Goal: Task Accomplishment & Management: Manage account settings

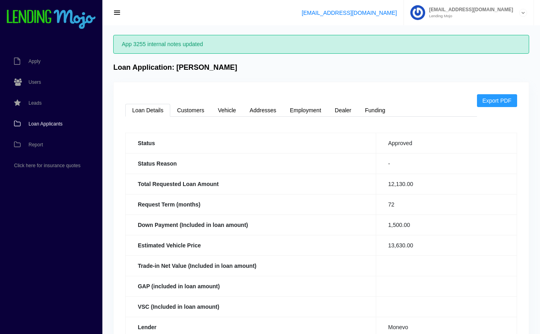
click at [50, 122] on span "Loan Applicants" at bounding box center [45, 124] width 34 height 5
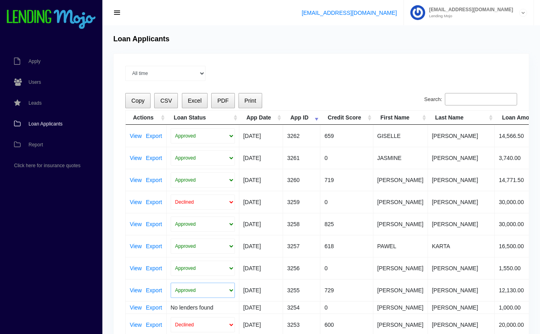
click at [216, 287] on select "Approved In Progress Funded Did not fund Declined" at bounding box center [203, 290] width 64 height 15
select select "in_progress"
click at [171, 283] on select "Approved In Progress Funded Did not fund Declined" at bounding box center [203, 290] width 64 height 15
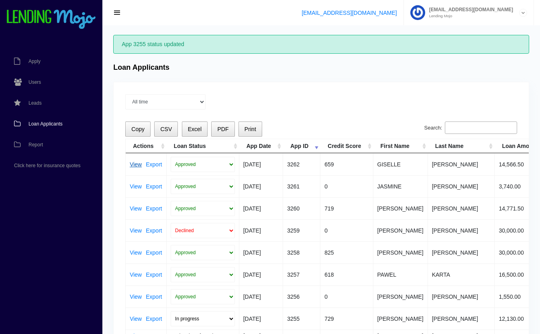
click at [134, 162] on link "View" at bounding box center [136, 165] width 12 height 6
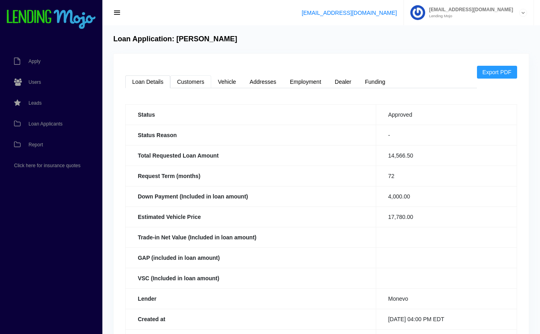
click at [194, 83] on link "Customers" at bounding box center [190, 81] width 41 height 13
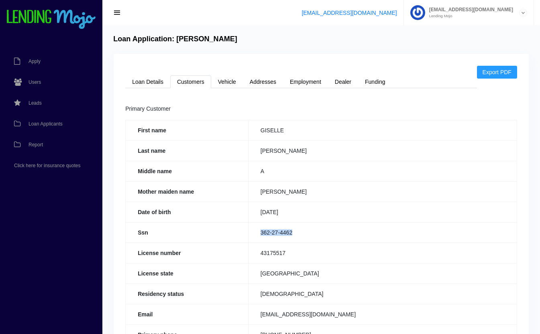
drag, startPoint x: 301, startPoint y: 231, endPoint x: 248, endPoint y: 241, distance: 53.1
click at [248, 241] on td "362-27-4462" at bounding box center [382, 232] width 268 height 20
copy td "362-27-4462"
click at [143, 80] on link "Loan Details" at bounding box center [147, 81] width 45 height 13
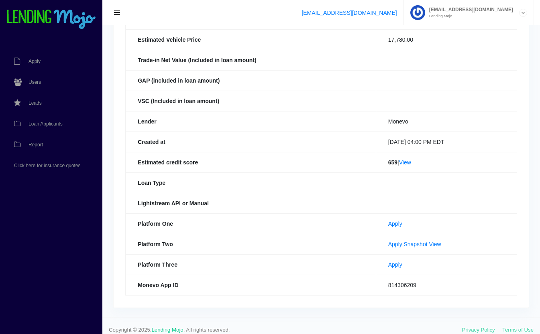
scroll to position [179, 0]
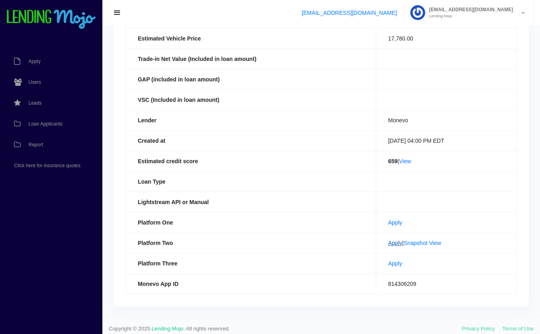
click at [388, 244] on link "Apply" at bounding box center [395, 243] width 14 height 6
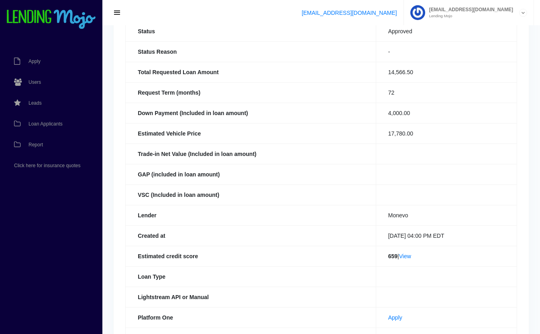
scroll to position [0, 0]
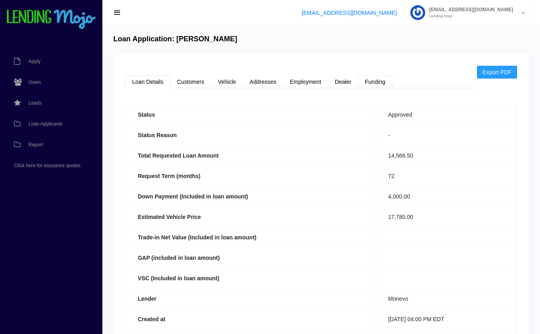
click at [376, 79] on link "Funding" at bounding box center [375, 81] width 34 height 13
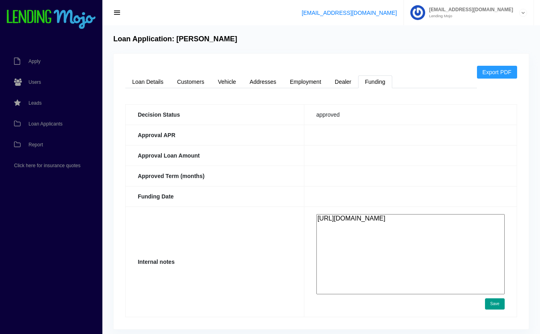
click at [386, 238] on textarea "https://app.monevo.us/result/7927b3f0265beeee78a0a583a5559b0a" at bounding box center [410, 254] width 188 height 80
paste textarea "https://app.monevo.us/result/445d6c7e589fb62696ad146d3c68eaa1"
type textarea "[URL][DOMAIN_NAME] 15k^^ 12k [URL][DOMAIN_NAME]"
click at [488, 304] on button "Save" at bounding box center [495, 304] width 20 height 11
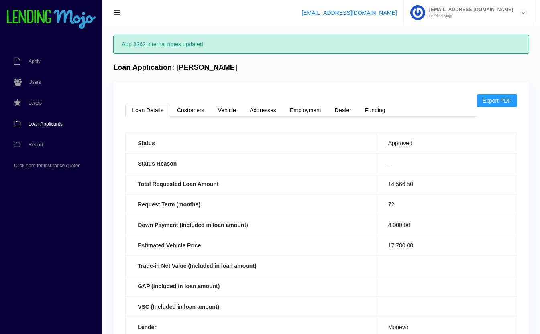
click at [47, 123] on span "Loan Applicants" at bounding box center [45, 124] width 34 height 5
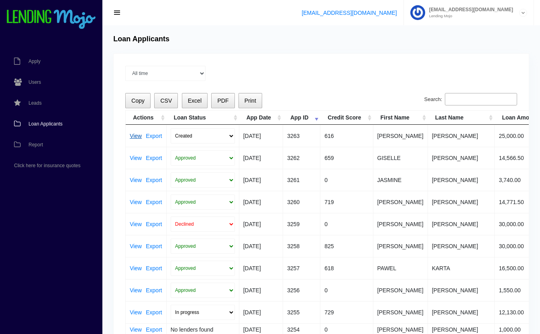
click at [135, 136] on link "View" at bounding box center [136, 136] width 12 height 6
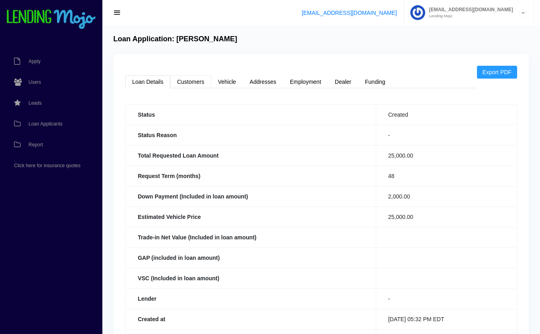
click at [185, 78] on link "Customers" at bounding box center [190, 81] width 41 height 13
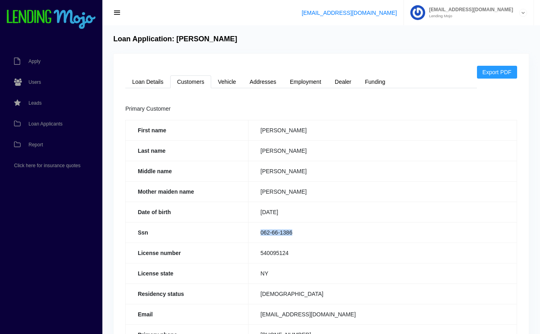
drag, startPoint x: 296, startPoint y: 230, endPoint x: 253, endPoint y: 231, distance: 43.0
click at [253, 231] on td "062-66-1386" at bounding box center [382, 232] width 268 height 20
copy td "062-66-1386"
click at [150, 75] on link "Loan Details" at bounding box center [147, 81] width 45 height 13
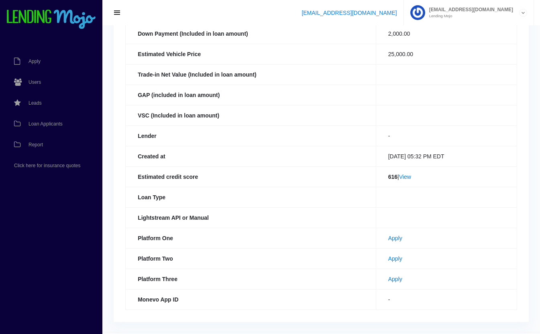
scroll to position [185, 0]
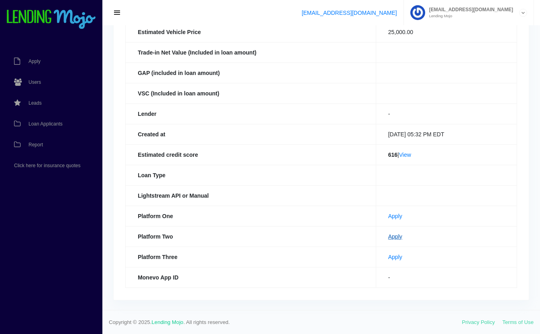
click at [388, 238] on link "Apply" at bounding box center [395, 237] width 14 height 6
click at [63, 126] on link "Loan Applicants" at bounding box center [47, 124] width 94 height 21
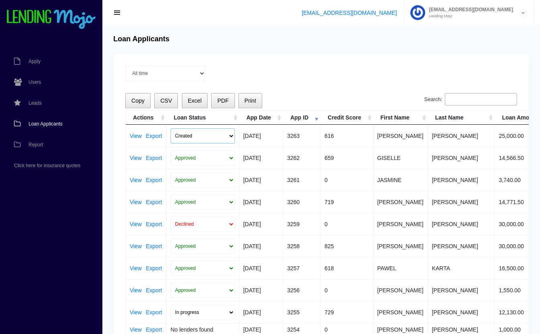
click at [200, 136] on select "Created Submitted" at bounding box center [203, 135] width 64 height 15
select select "submitted"
click at [171, 128] on select "Created Submitted" at bounding box center [203, 135] width 64 height 15
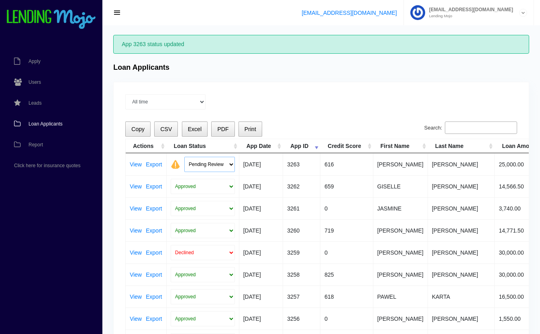
click at [195, 164] on select "Pending Review Approve Decline Unqualified" at bounding box center [209, 164] width 51 height 15
select select "declined"
click at [184, 157] on select "Pending Review Approve Decline Unqualified" at bounding box center [209, 164] width 51 height 15
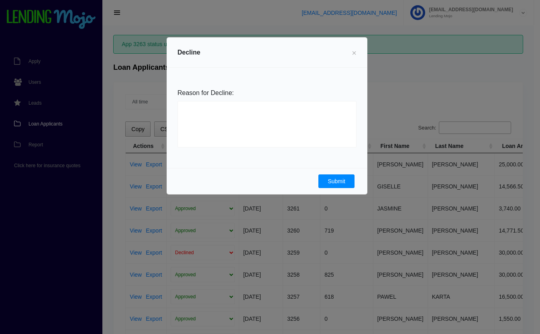
click at [329, 175] on button "Submit" at bounding box center [336, 182] width 36 height 14
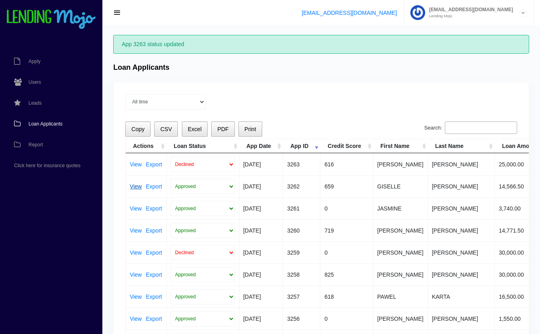
click at [134, 185] on link "View" at bounding box center [136, 187] width 12 height 6
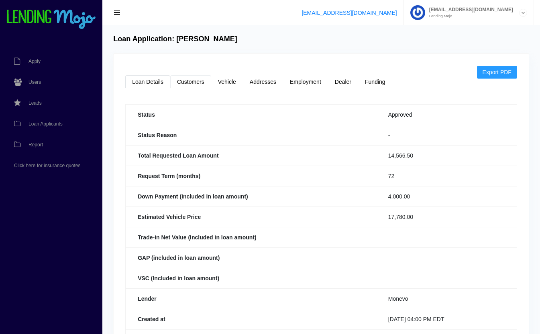
click at [197, 83] on link "Customers" at bounding box center [190, 81] width 41 height 13
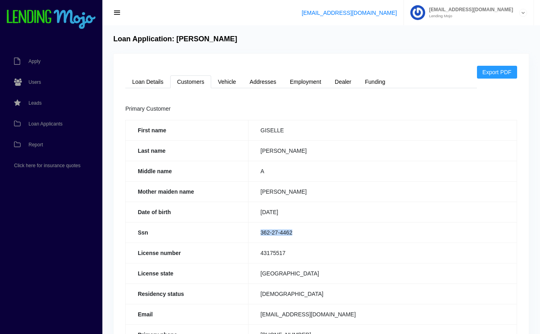
drag, startPoint x: 299, startPoint y: 229, endPoint x: 260, endPoint y: 240, distance: 40.8
click at [260, 240] on td "362-27-4462" at bounding box center [382, 232] width 268 height 20
copy td "362-27-4462"
click at [384, 79] on link "Funding" at bounding box center [375, 81] width 34 height 13
